Goal: Navigation & Orientation: Find specific page/section

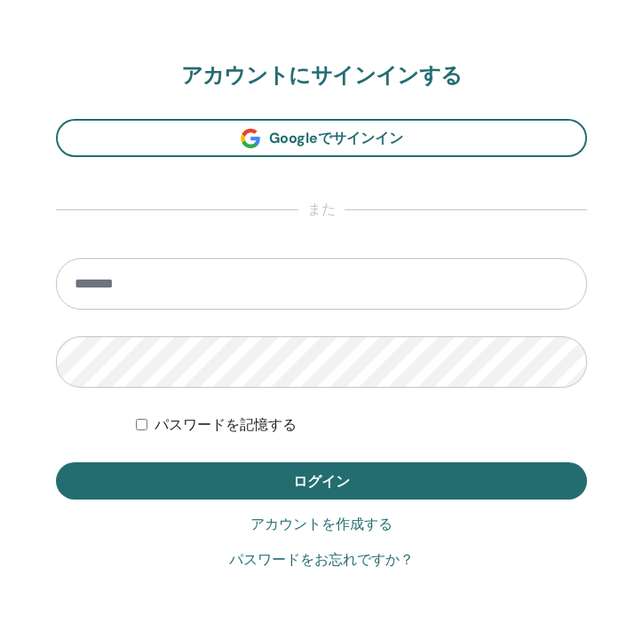
scroll to position [966, 0]
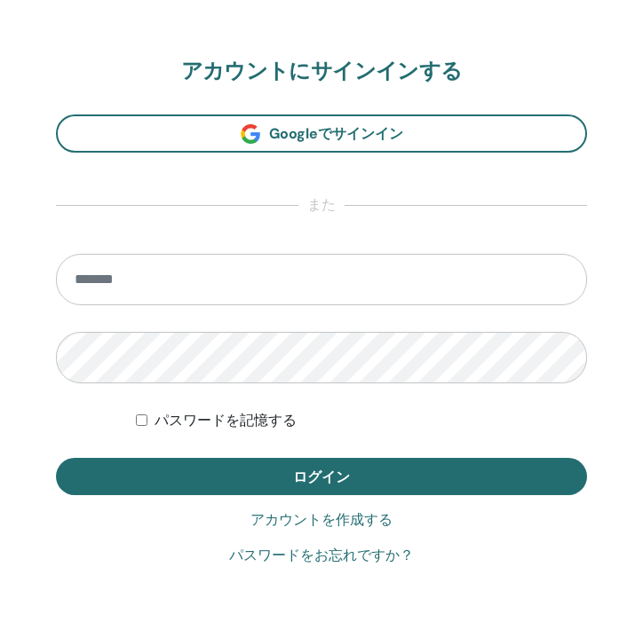
click at [125, 296] on input "email" at bounding box center [321, 279] width 531 height 51
type input "**********"
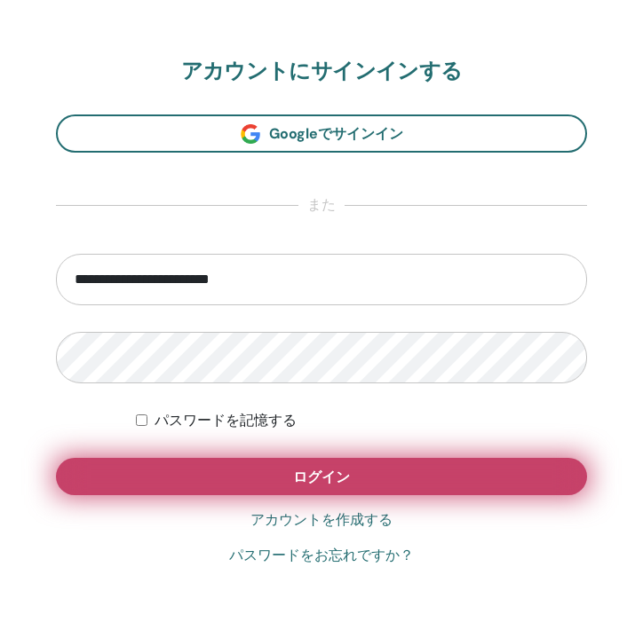
click at [164, 466] on button "ログイン" at bounding box center [321, 476] width 531 height 37
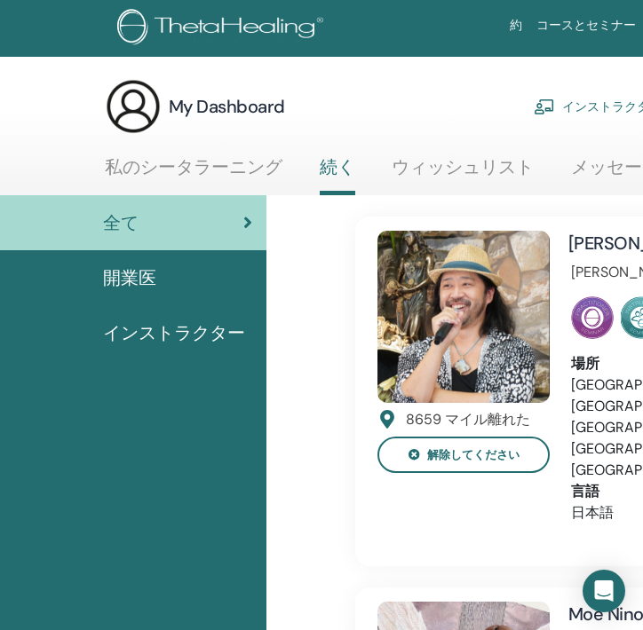
click at [575, 102] on link "インストラクターダッシュボード" at bounding box center [640, 106] width 215 height 39
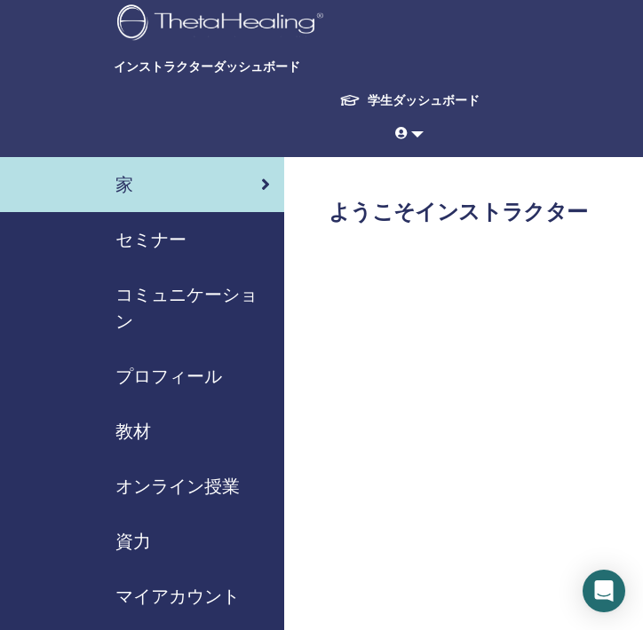
click at [150, 232] on span "セミナー" at bounding box center [150, 239] width 71 height 27
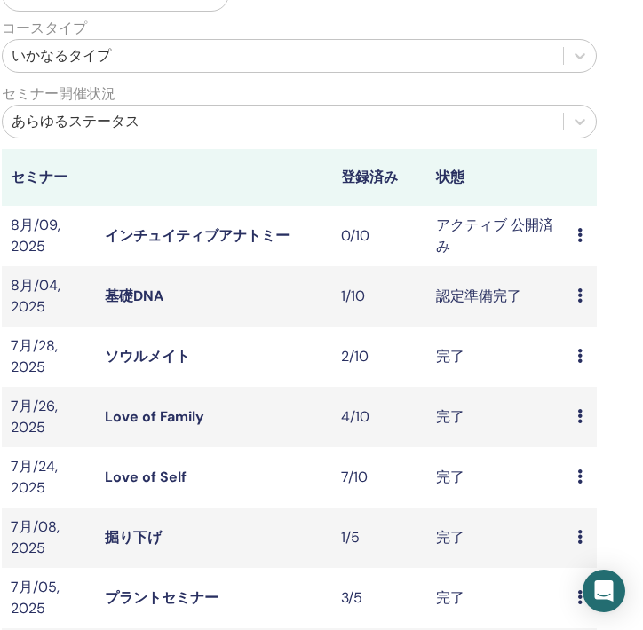
scroll to position [398, 243]
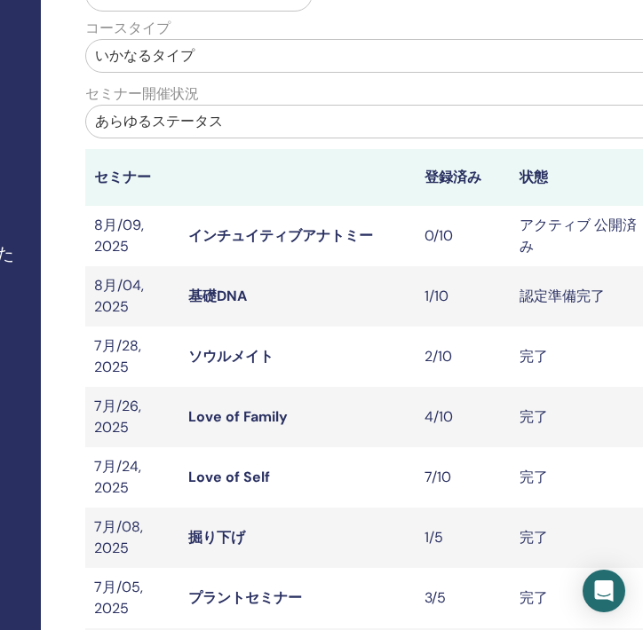
click at [222, 230] on link "インチュイティブアナトミー" at bounding box center [280, 235] width 185 height 19
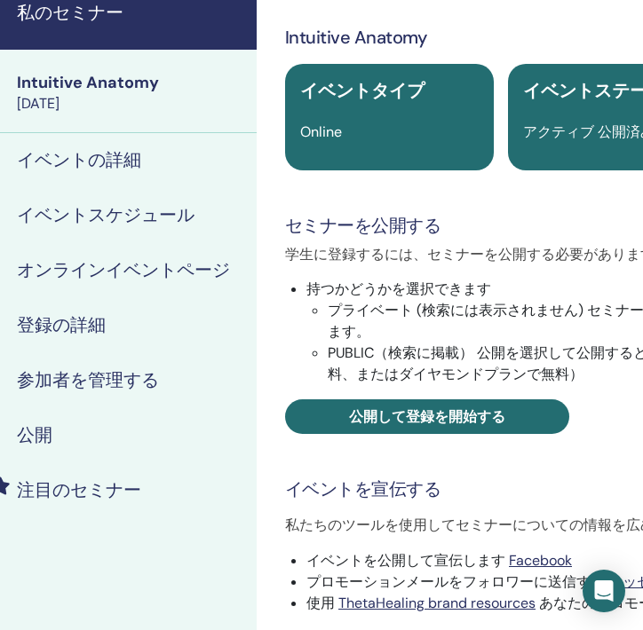
scroll to position [175, 0]
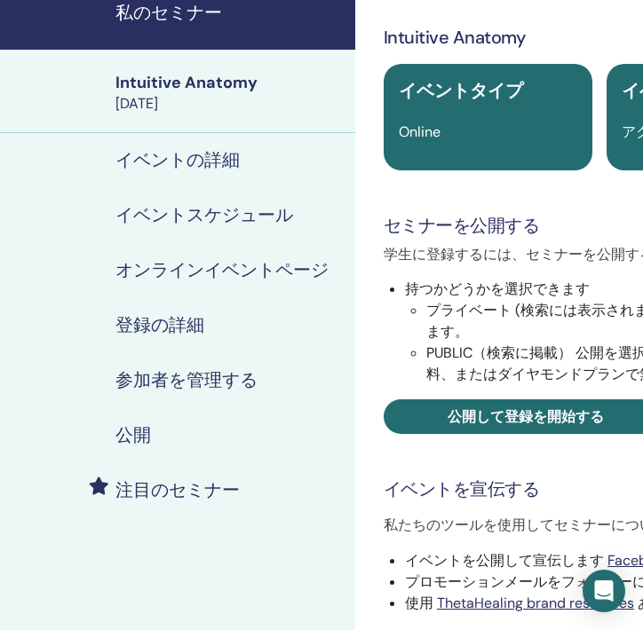
click at [213, 167] on h4 "イベントの詳細" at bounding box center [177, 160] width 124 height 27
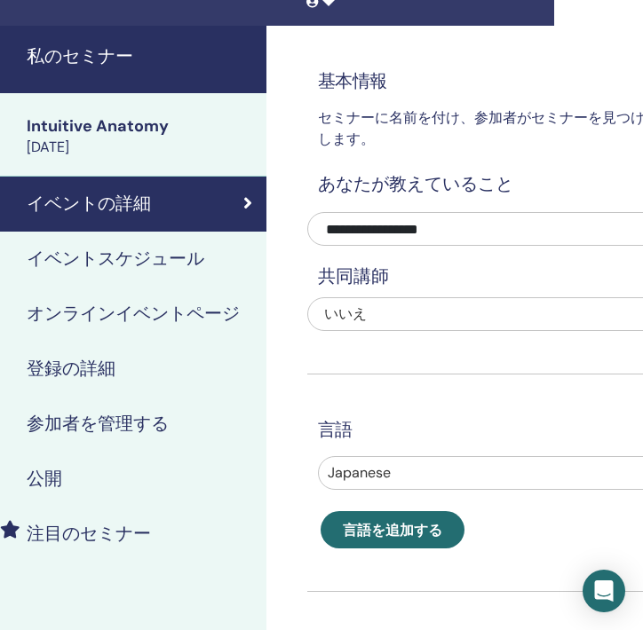
scroll to position [162, 89]
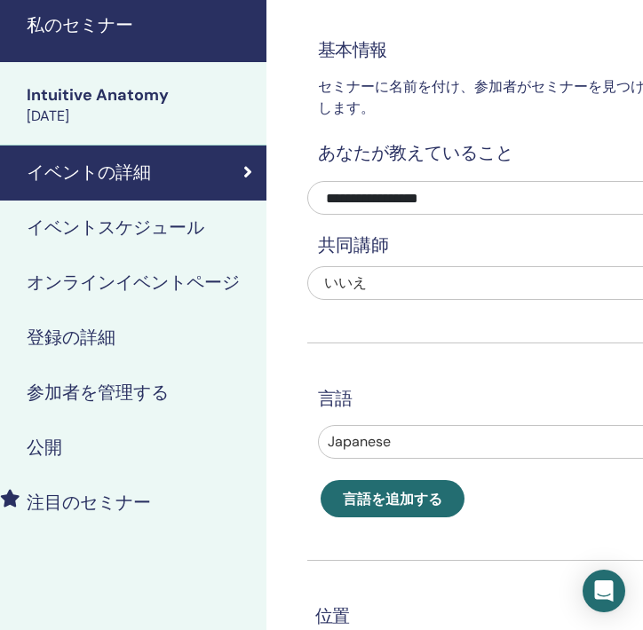
click at [157, 225] on h4 "イベントスケジュール" at bounding box center [115, 228] width 177 height 27
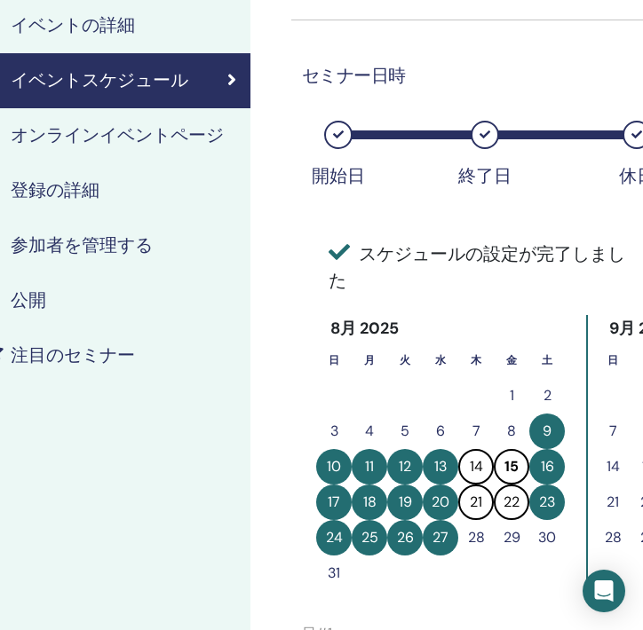
scroll to position [307, 105]
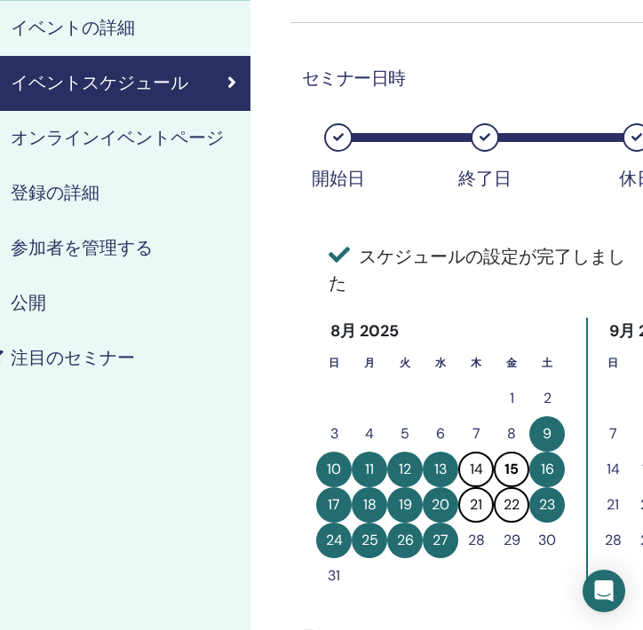
click at [153, 75] on h4 "イベントスケジュール" at bounding box center [99, 83] width 177 height 27
click at [107, 32] on h4 "イベントの詳細" at bounding box center [73, 28] width 124 height 27
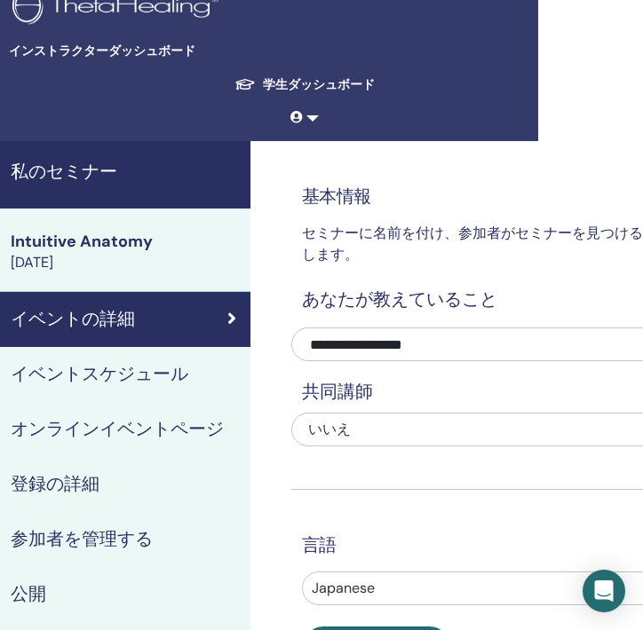
scroll to position [0, 105]
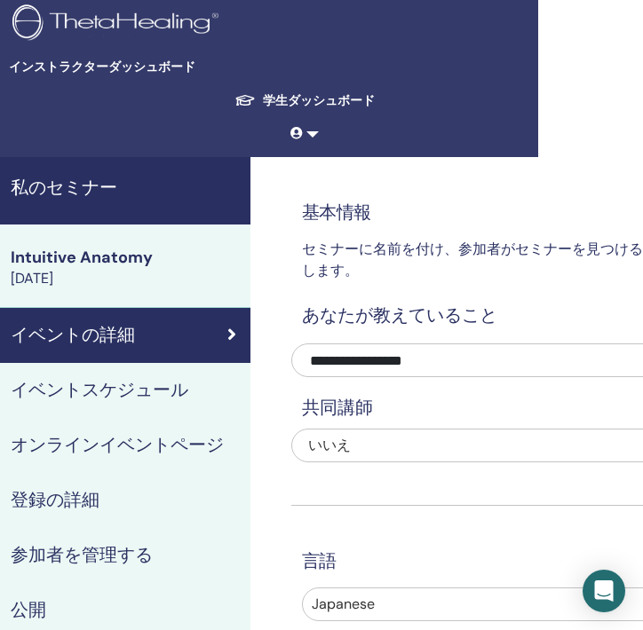
click at [90, 197] on h4 "私のセミナー" at bounding box center [125, 188] width 229 height 27
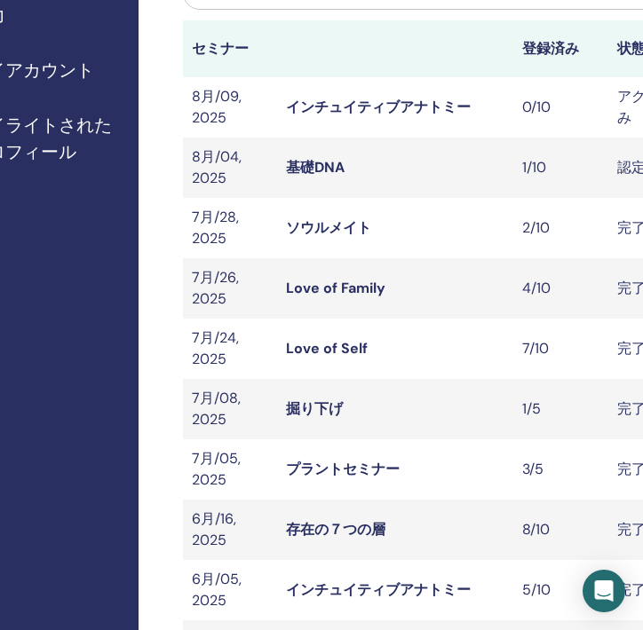
scroll to position [526, 152]
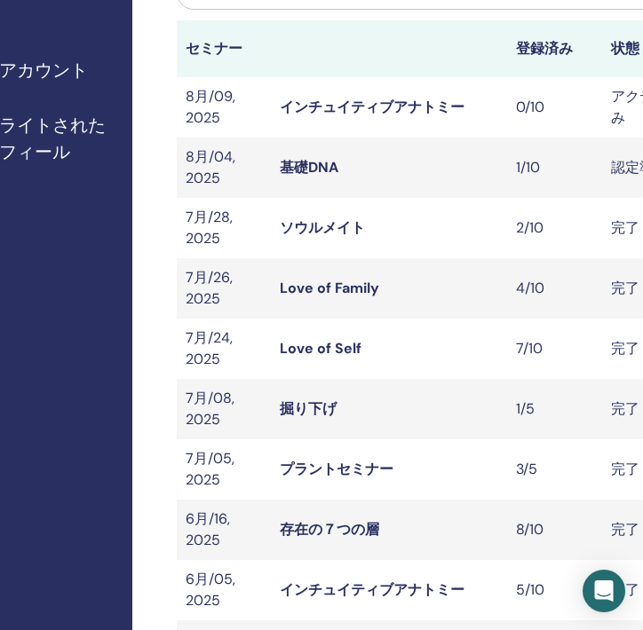
click at [324, 166] on link "基礎DNA" at bounding box center [309, 167] width 59 height 19
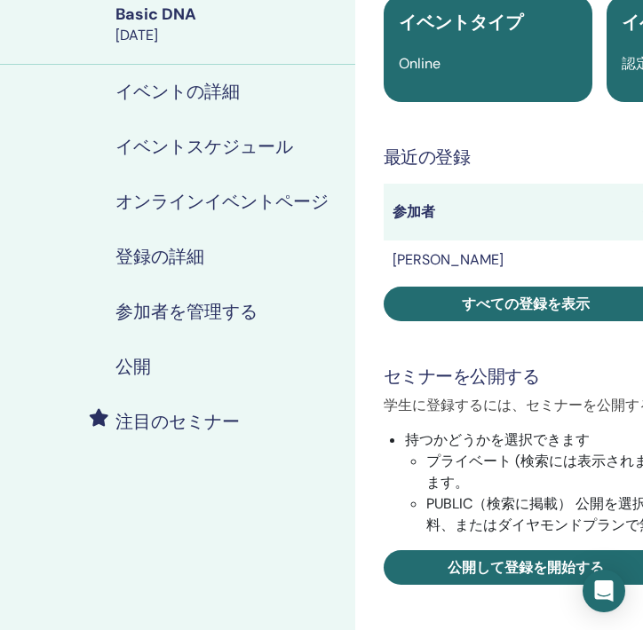
scroll to position [161, 0]
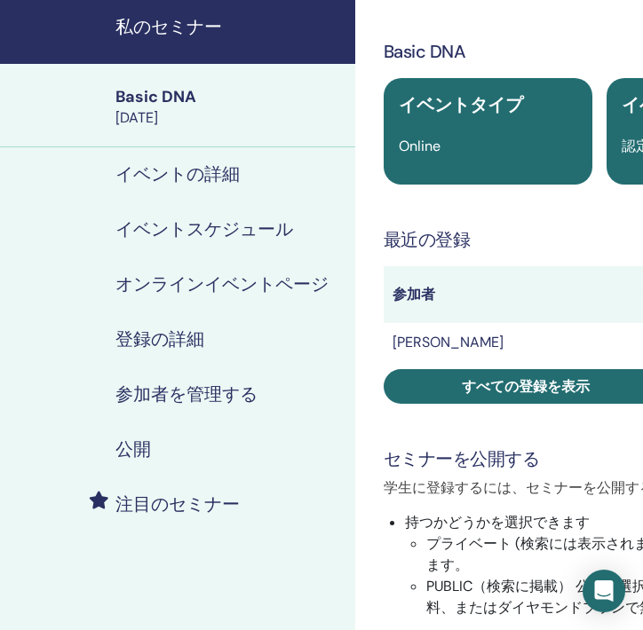
click at [218, 182] on h4 "イベントの詳細" at bounding box center [177, 175] width 124 height 27
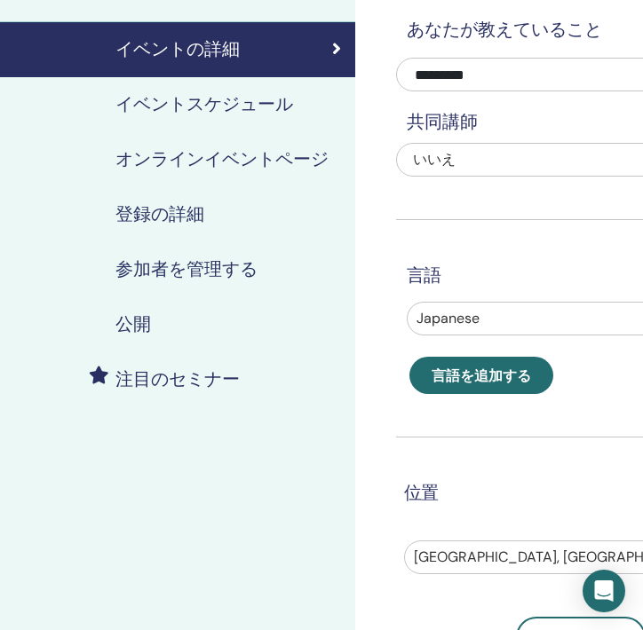
scroll to position [304, 0]
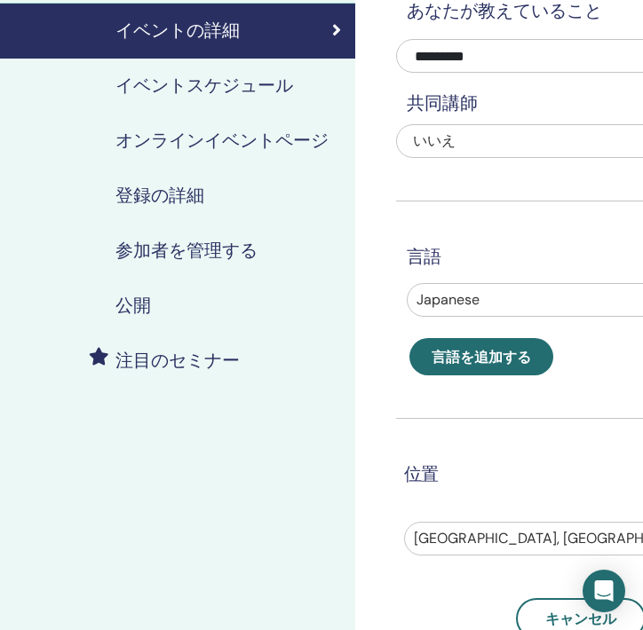
click at [200, 111] on link "イベントスケジュール" at bounding box center [177, 86] width 355 height 55
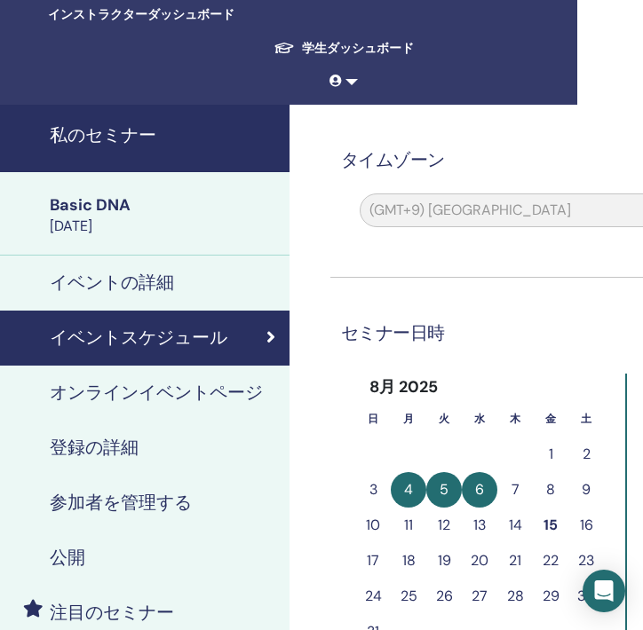
scroll to position [0, 66]
